Goal: Find specific page/section: Find specific page/section

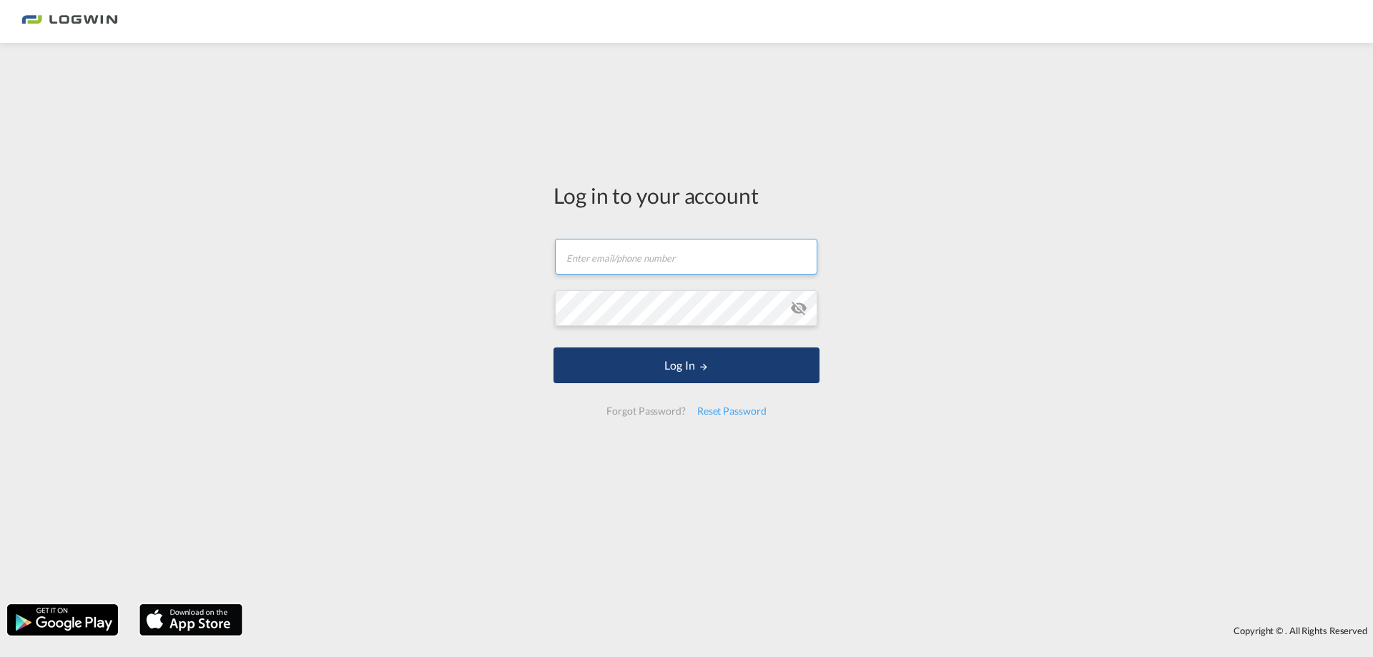
type input "[EMAIL_ADDRESS][DOMAIN_NAME]"
click at [689, 370] on button "Log In" at bounding box center [686, 365] width 266 height 36
